Goal: Information Seeking & Learning: Check status

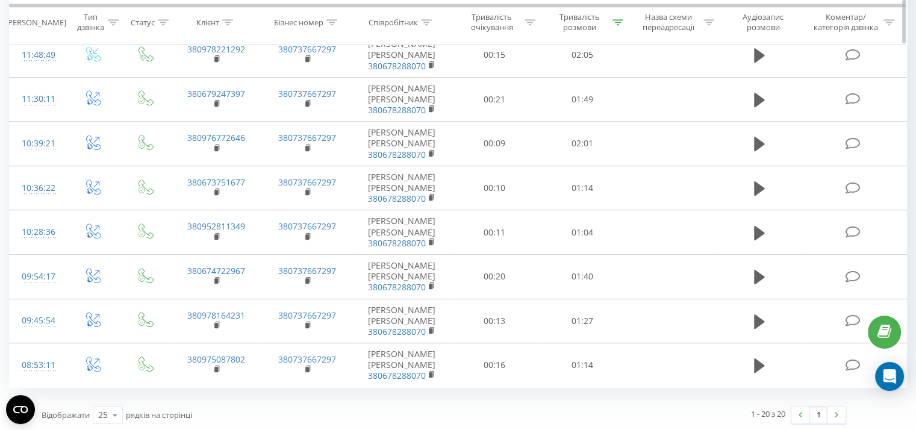
scroll to position [679, 0]
click at [615, 22] on icon at bounding box center [618, 22] width 11 height 6
drag, startPoint x: 589, startPoint y: 129, endPoint x: 591, endPoint y: 137, distance: 8.6
click at [590, 130] on button "OK" at bounding box center [608, 132] width 51 height 15
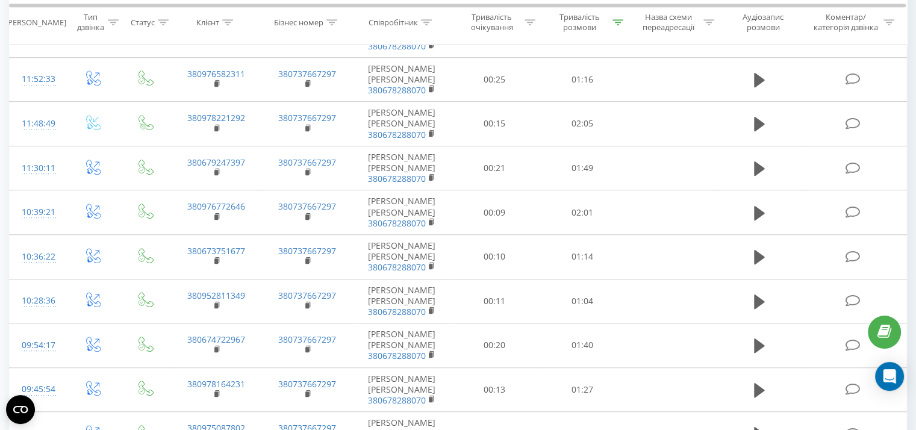
scroll to position [768, 0]
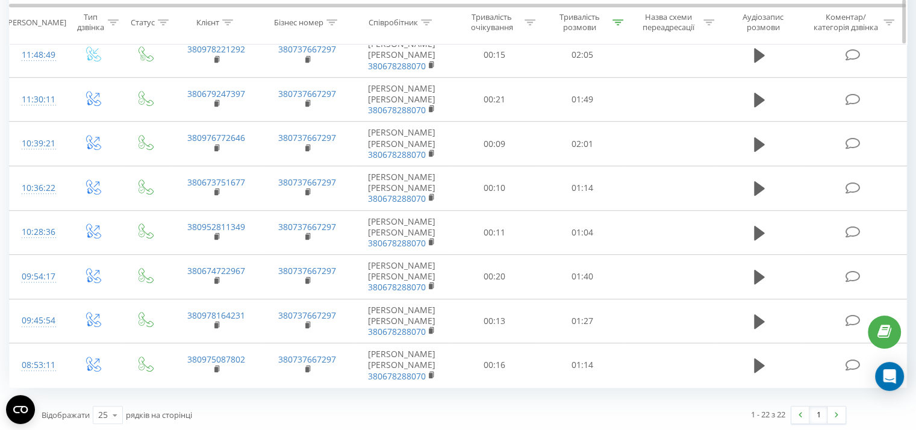
click at [611, 26] on div "Тривалість розмови" at bounding box center [586, 23] width 74 height 20
click at [586, 108] on input "0050" at bounding box center [583, 109] width 106 height 21
click at [605, 135] on span "OK" at bounding box center [608, 132] width 34 height 19
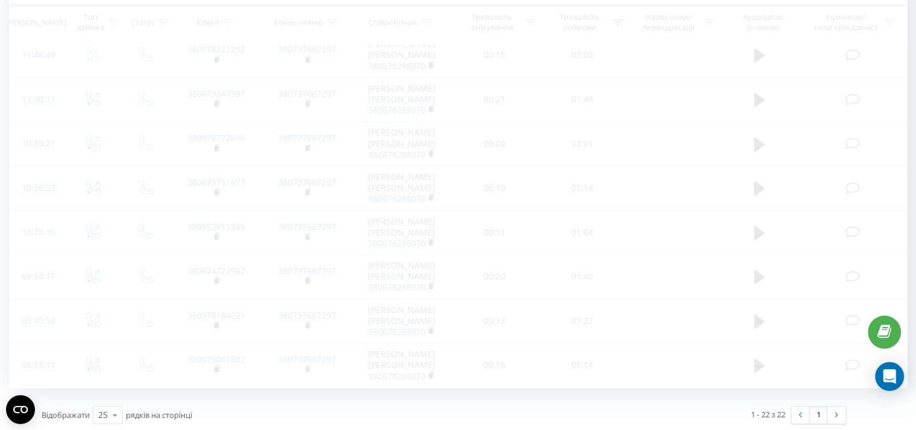
scroll to position [679, 0]
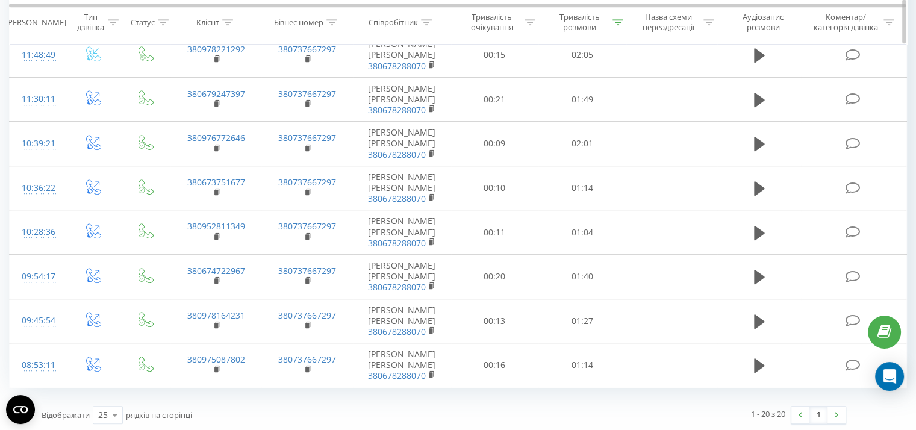
click at [613, 21] on icon at bounding box center [618, 22] width 11 height 6
click at [578, 102] on input "0060" at bounding box center [583, 108] width 106 height 21
type input "0050"
click at [602, 133] on span "OK" at bounding box center [608, 132] width 34 height 19
